Goal: Check status: Check status

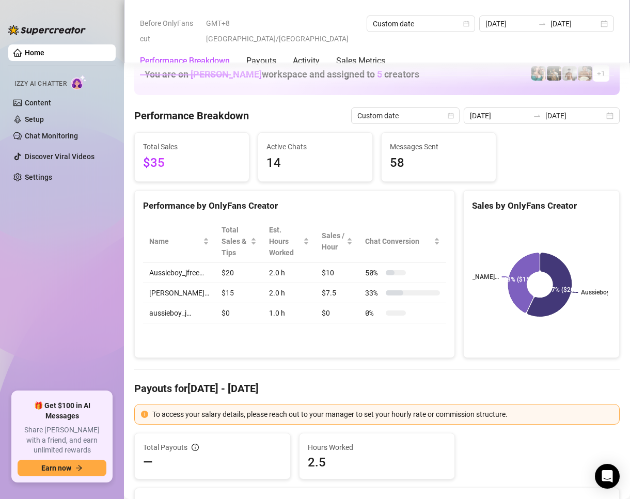
scroll to position [1446, 0]
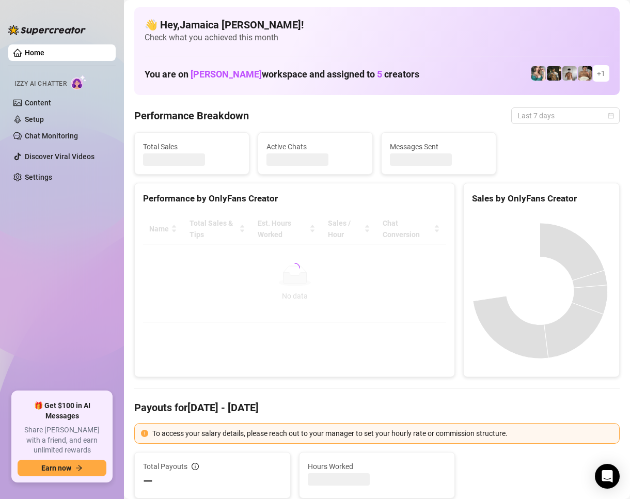
drag, startPoint x: 527, startPoint y: 121, endPoint x: 514, endPoint y: 157, distance: 38.2
click at [527, 121] on span "Last 7 days" at bounding box center [565, 115] width 96 height 15
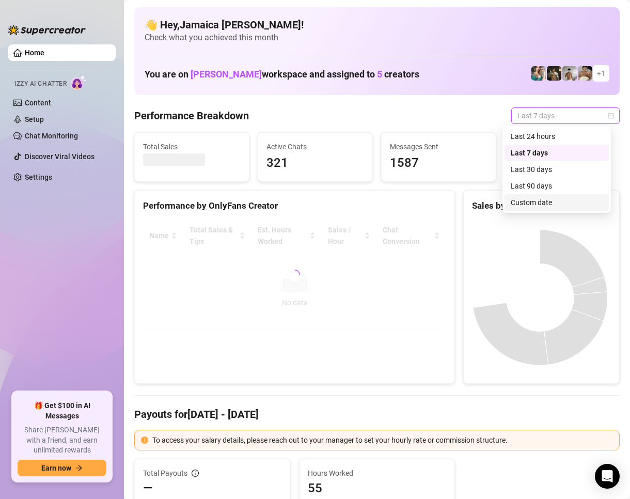
click at [533, 207] on div "Custom date" at bounding box center [557, 202] width 92 height 11
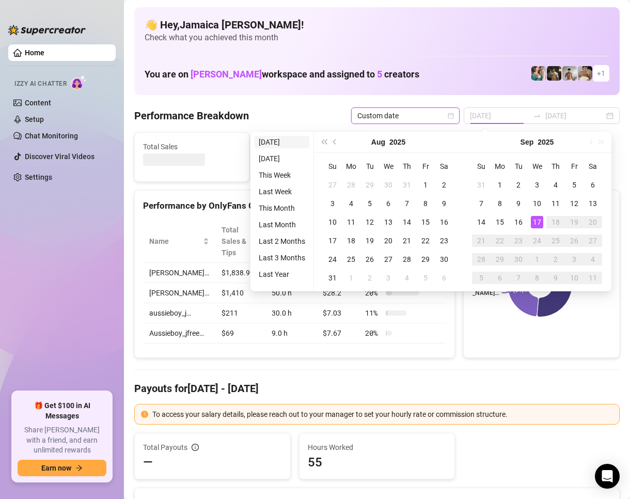
type input "[DATE]"
click at [287, 140] on li "[DATE]" at bounding box center [282, 142] width 55 height 12
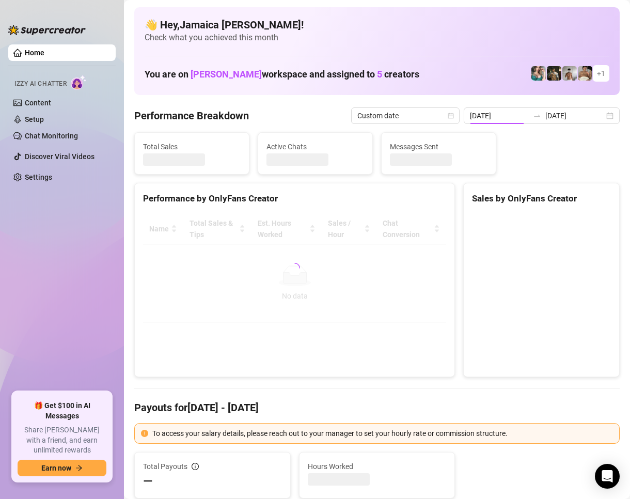
type input "[DATE]"
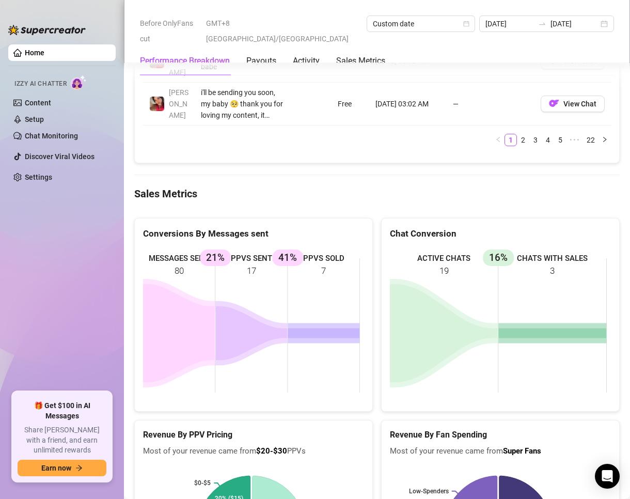
scroll to position [1291, 0]
